Goal: Find specific page/section: Find specific page/section

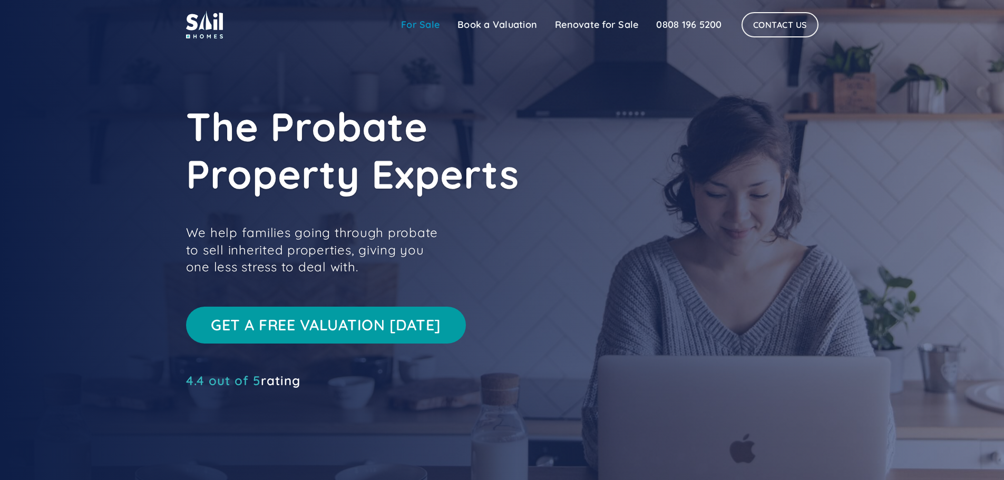
click at [426, 25] on link "For Sale" at bounding box center [420, 24] width 56 height 21
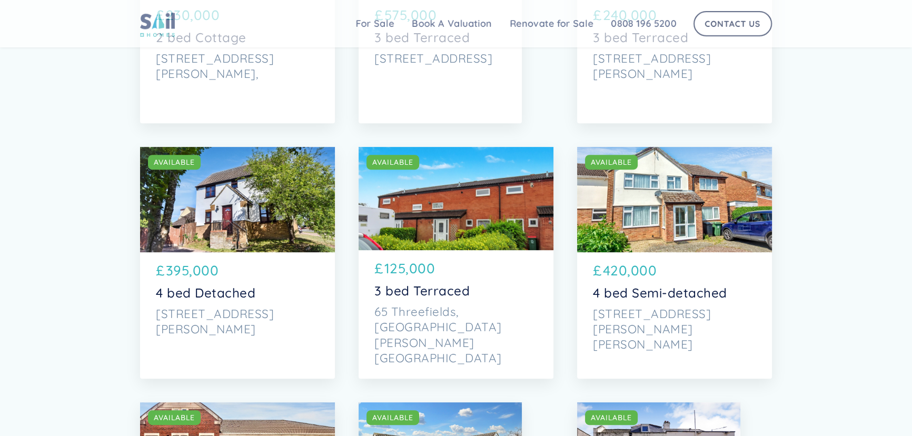
scroll to position [574, 0]
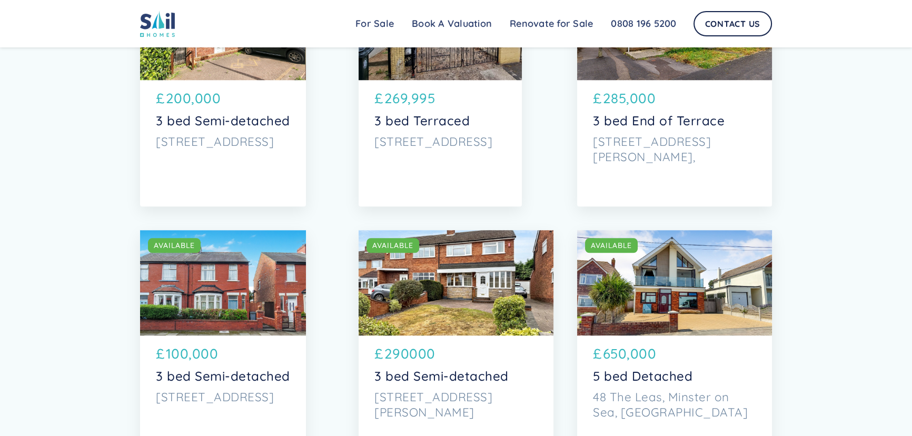
scroll to position [1245, 0]
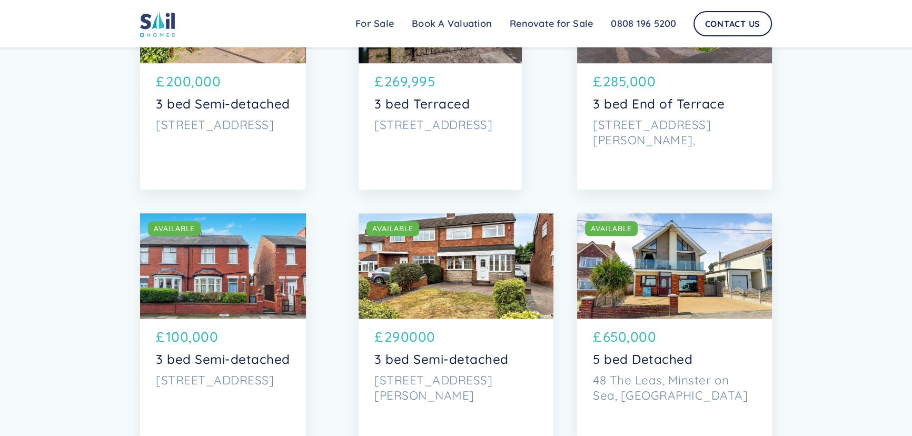
drag, startPoint x: 835, startPoint y: 266, endPoint x: 811, endPoint y: 260, distance: 24.3
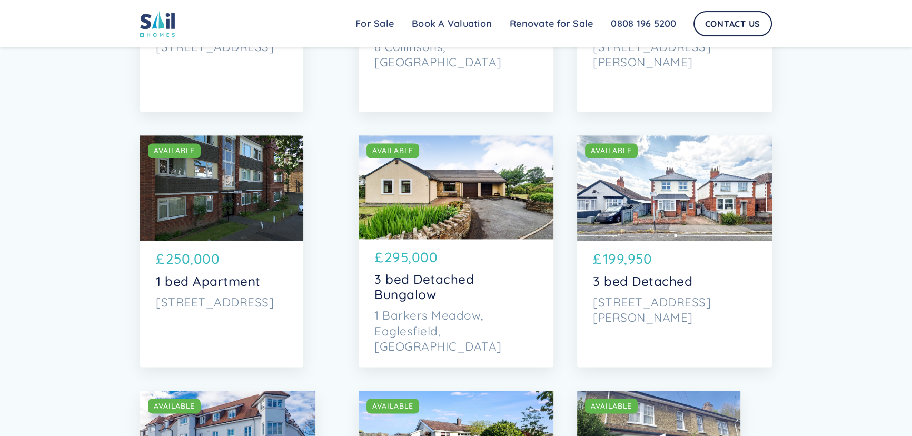
scroll to position [1888, 0]
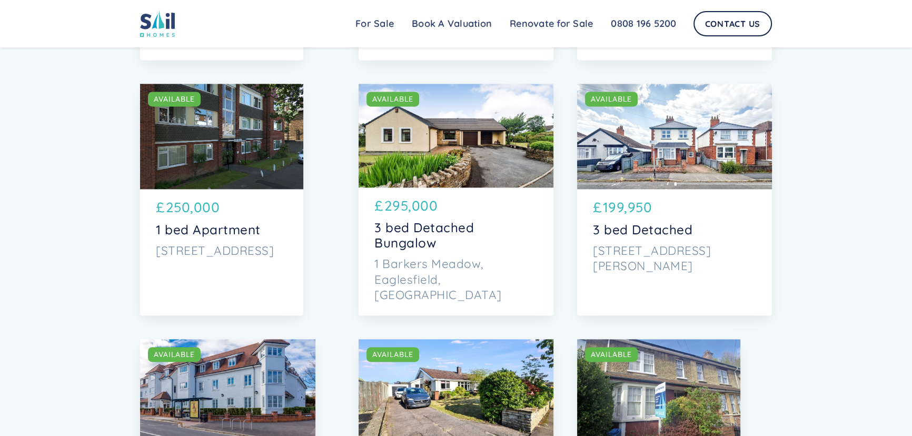
drag, startPoint x: 74, startPoint y: 237, endPoint x: 73, endPoint y: 270, distance: 33.7
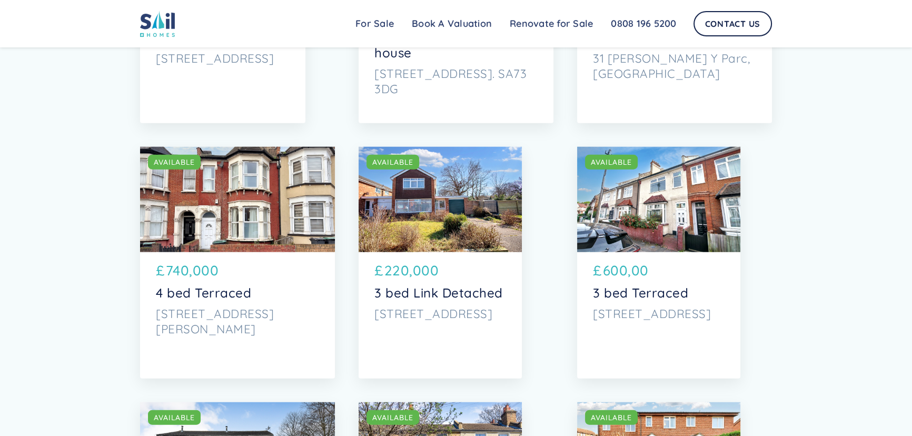
scroll to position [0, 0]
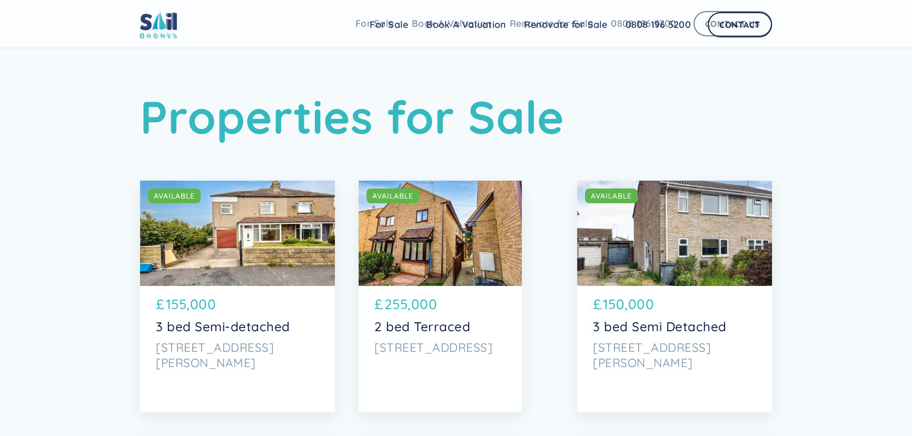
drag, startPoint x: 35, startPoint y: 38, endPoint x: 33, endPoint y: -28, distance: 66.4
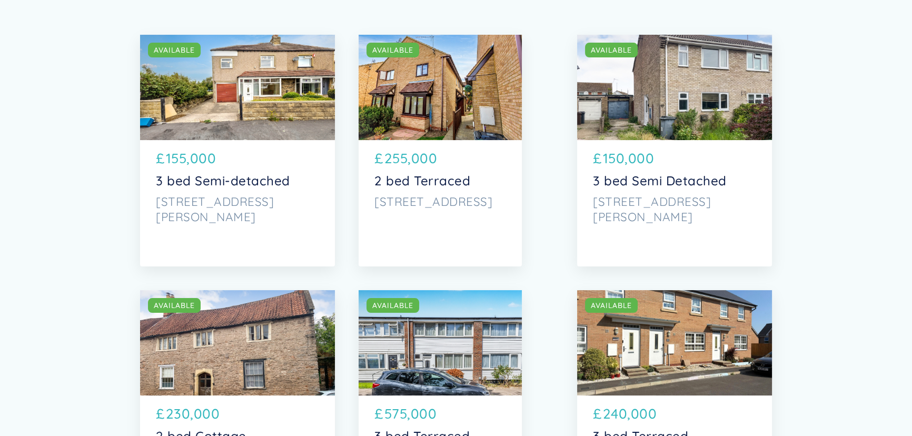
scroll to position [479, 0]
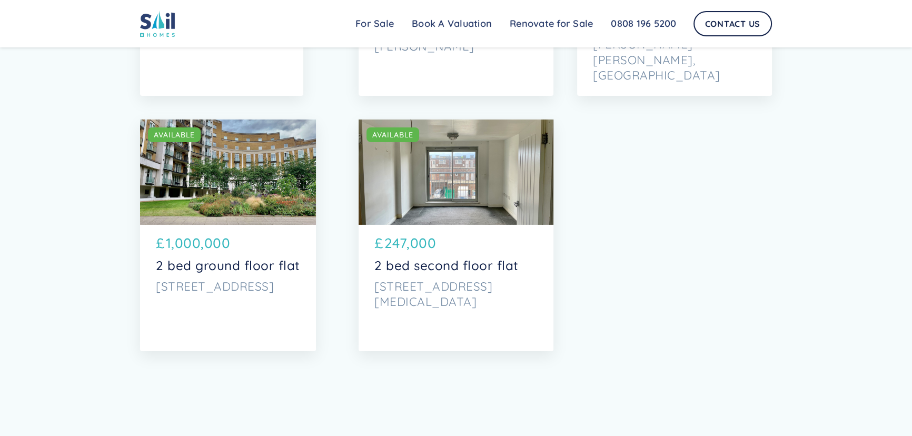
drag, startPoint x: 51, startPoint y: 129, endPoint x: 64, endPoint y: 331, distance: 202.7
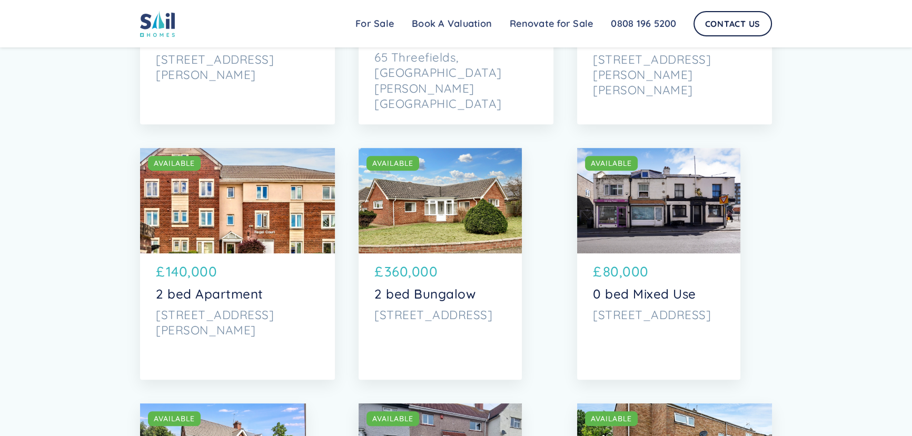
scroll to position [0, 0]
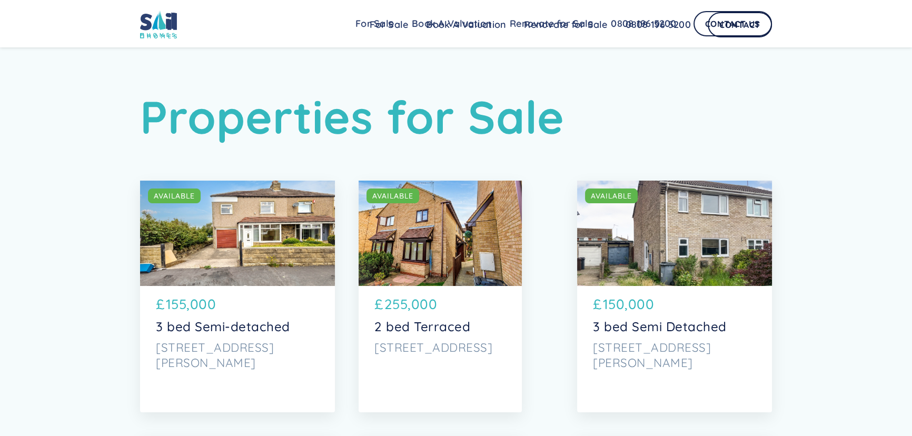
drag, startPoint x: 125, startPoint y: 298, endPoint x: 228, endPoint y: 25, distance: 291.4
